Goal: Task Accomplishment & Management: Complete application form

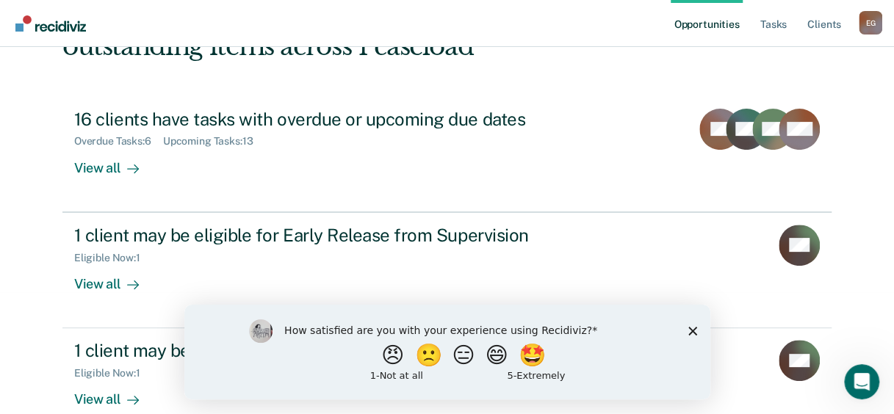
scroll to position [147, 0]
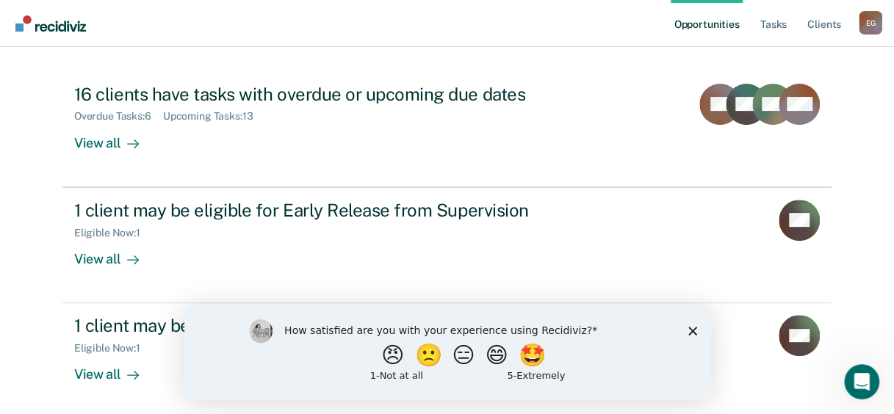
click at [692, 327] on icon "Close survey" at bounding box center [692, 330] width 9 height 9
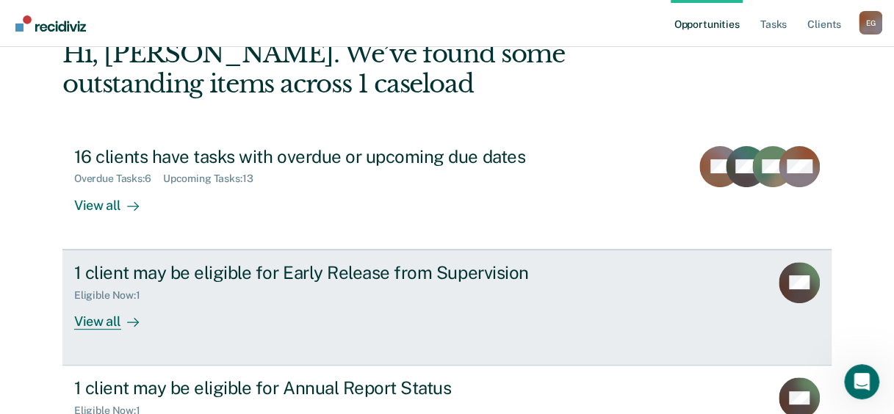
scroll to position [0, 0]
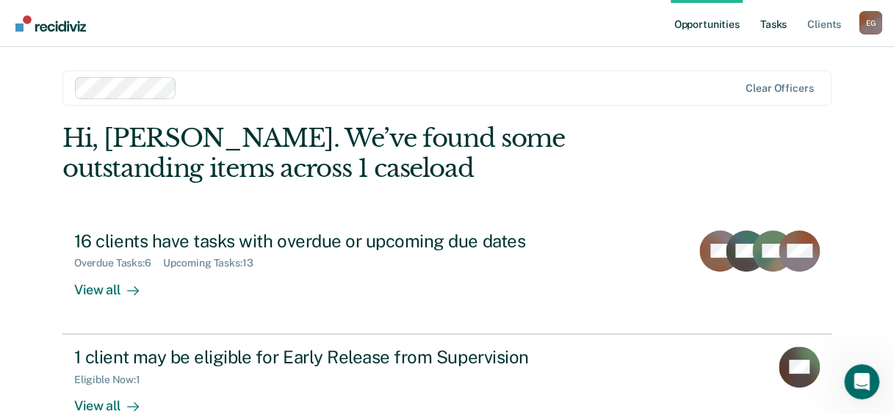
click at [773, 24] on link "Tasks" at bounding box center [774, 23] width 32 height 47
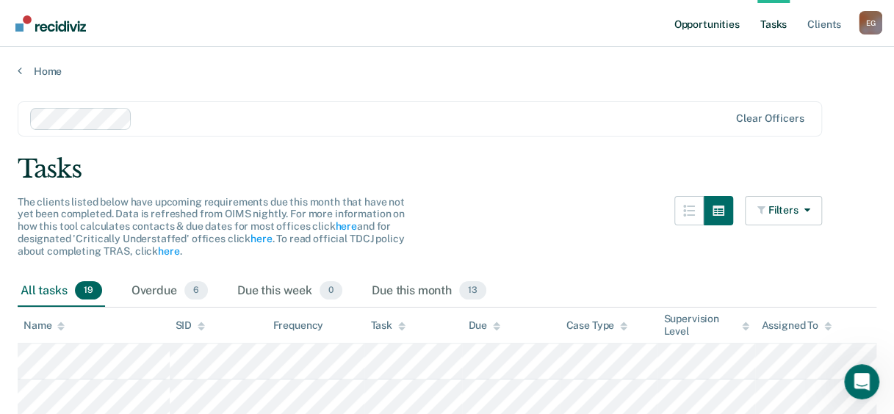
click at [719, 28] on link "Opportunities" at bounding box center [706, 23] width 71 height 47
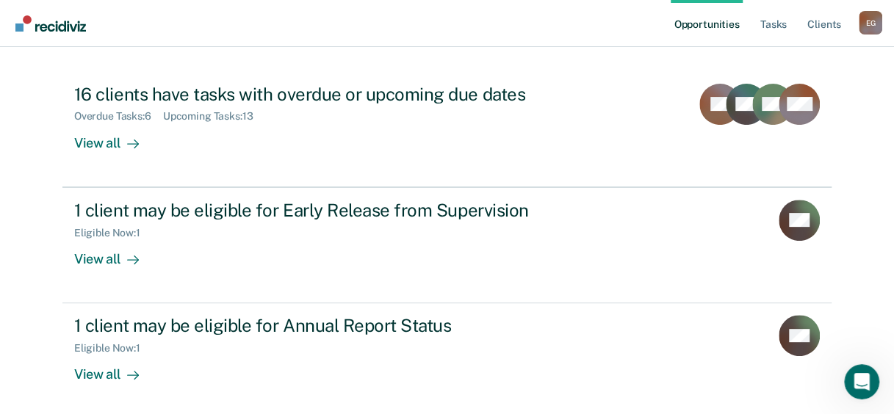
scroll to position [209, 0]
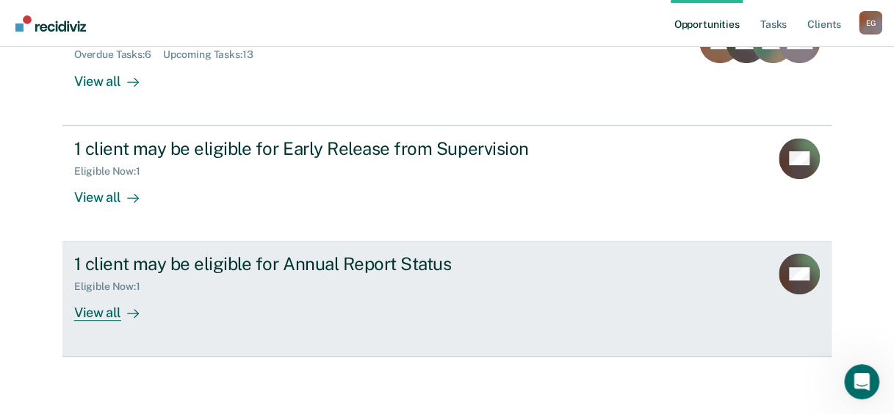
click at [475, 256] on div "1 client may be eligible for Annual Report Status" at bounding box center [332, 264] width 516 height 21
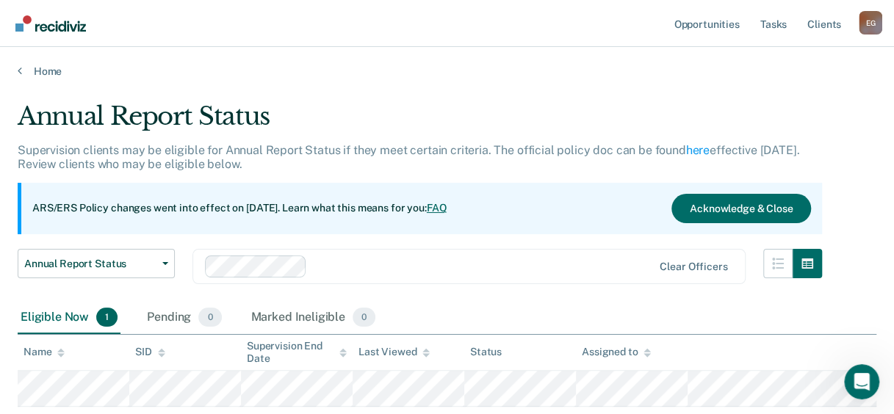
scroll to position [97, 0]
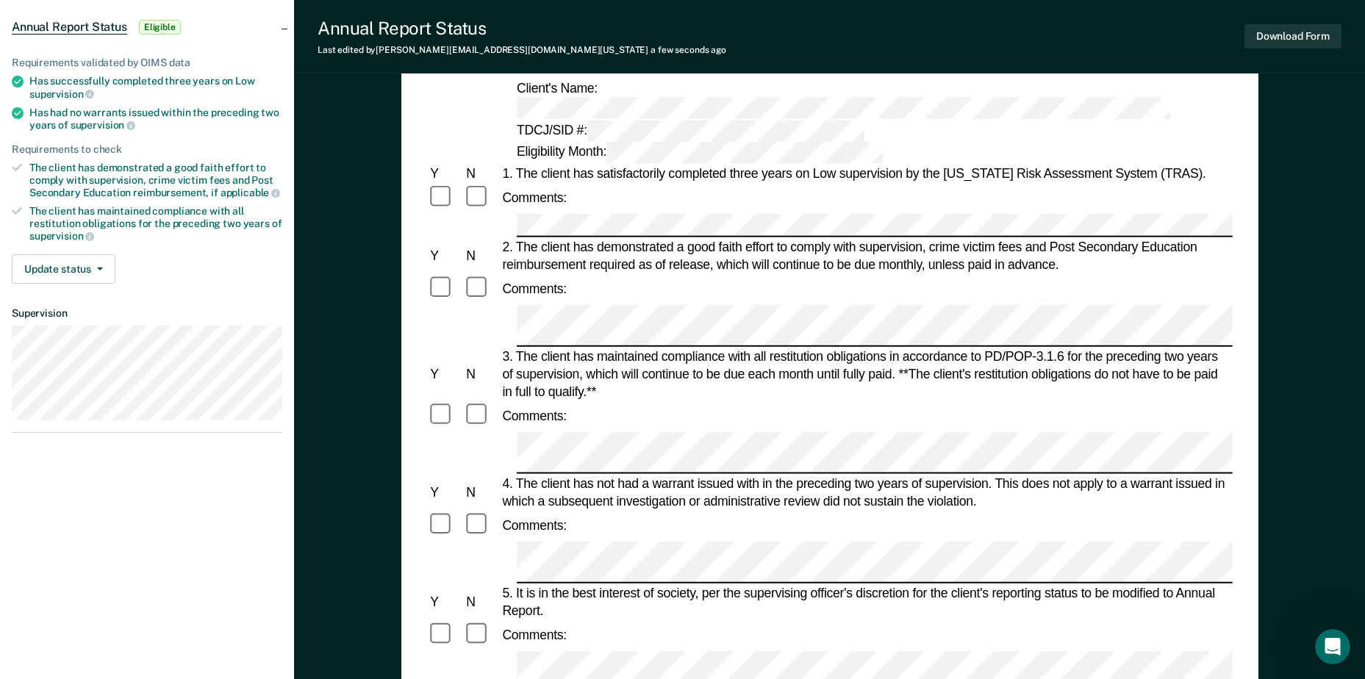
scroll to position [147, 0]
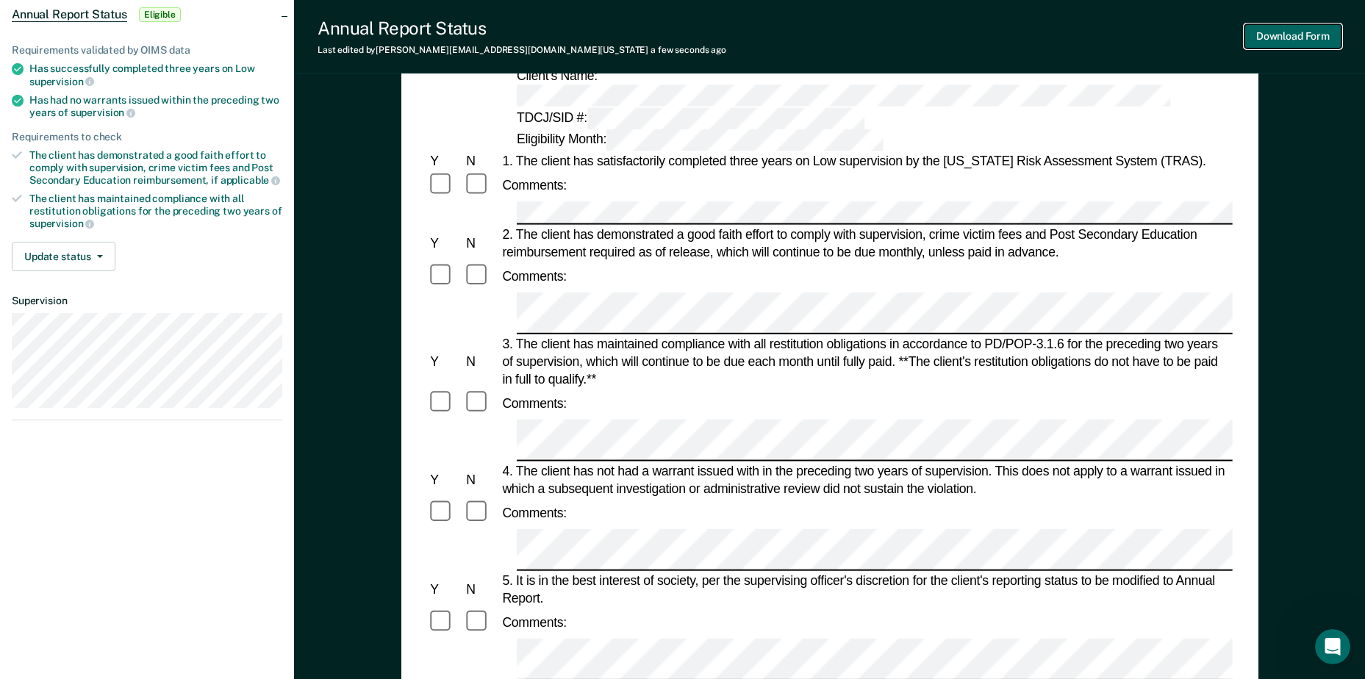
click at [905, 35] on button "Download Form" at bounding box center [1292, 36] width 97 height 24
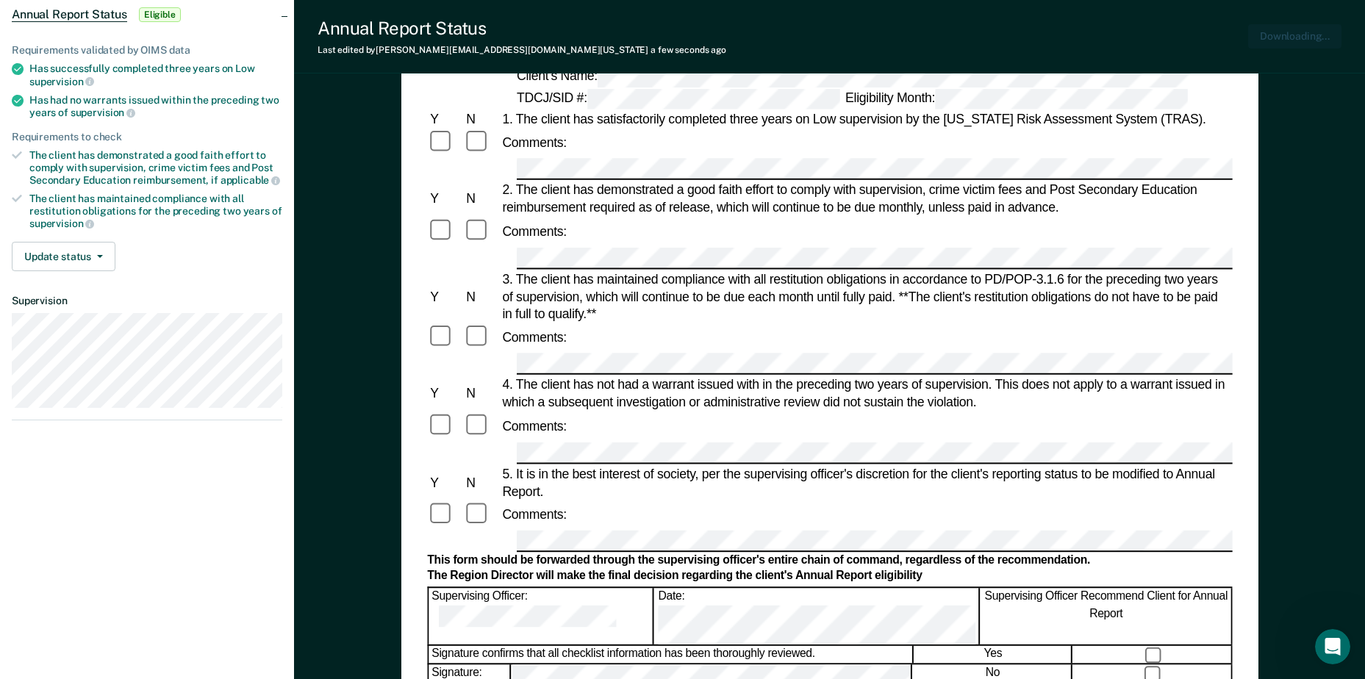
scroll to position [0, 0]
